Goal: Information Seeking & Learning: Learn about a topic

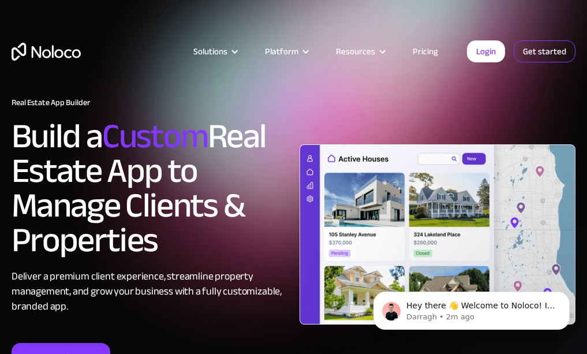
click at [549, 51] on link "Get started" at bounding box center [544, 51] width 62 height 22
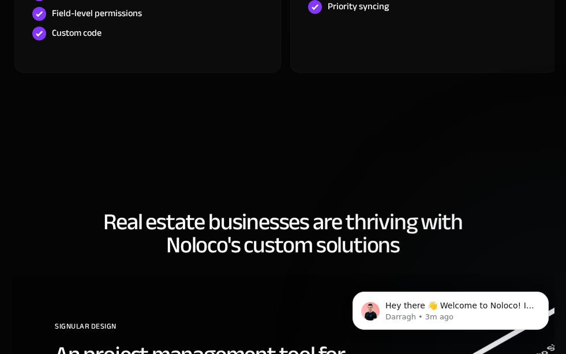
scroll to position [3928, 0]
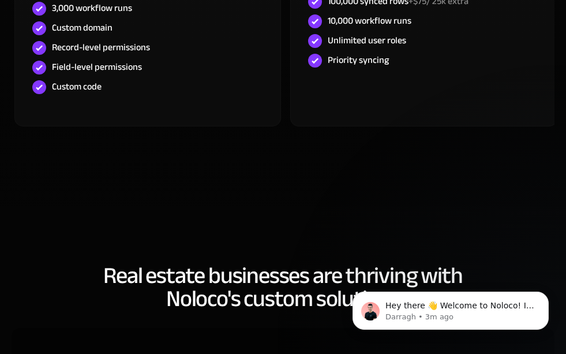
click at [0, 0] on div at bounding box center [0, 0] width 0 height 0
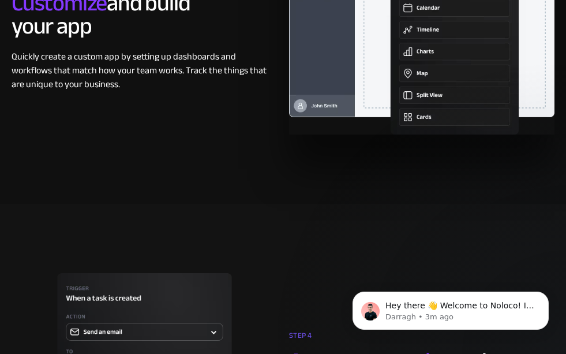
scroll to position [2551, 0]
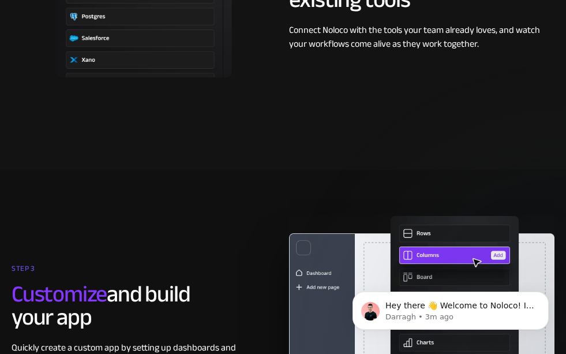
scroll to position [2217, 0]
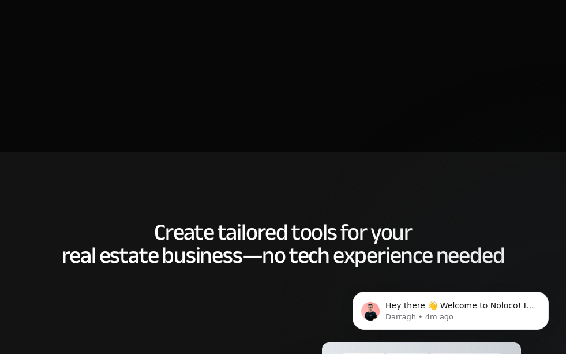
scroll to position [1582, 0]
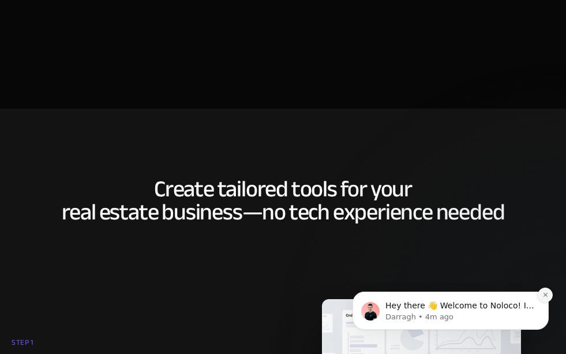
click at [545, 292] on icon "Dismiss notification" at bounding box center [545, 294] width 6 height 6
